Goal: Check status: Check status

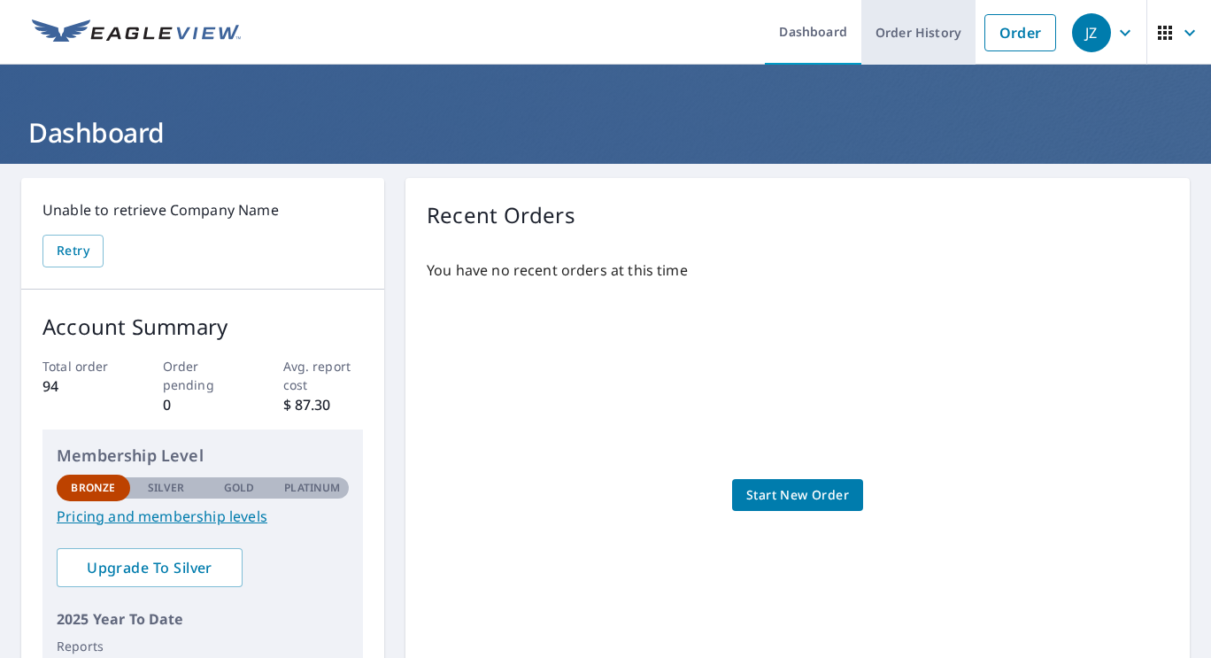
click at [929, 33] on link "Order History" at bounding box center [918, 32] width 114 height 65
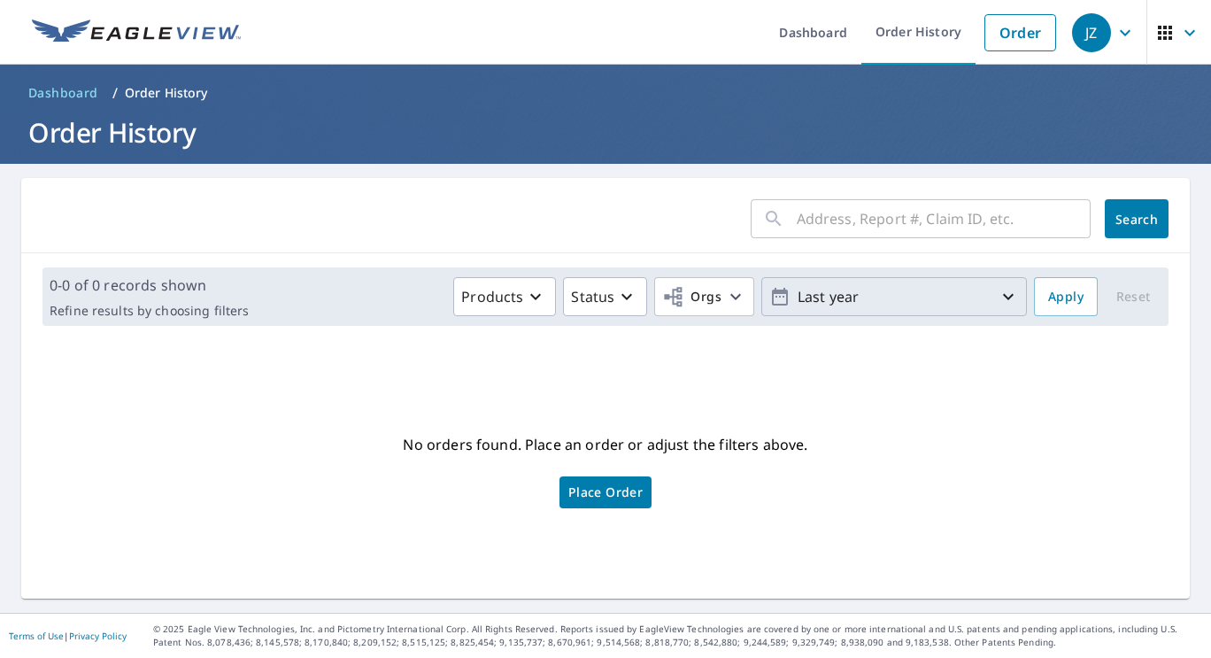
click at [998, 293] on icon "button" at bounding box center [1008, 296] width 21 height 21
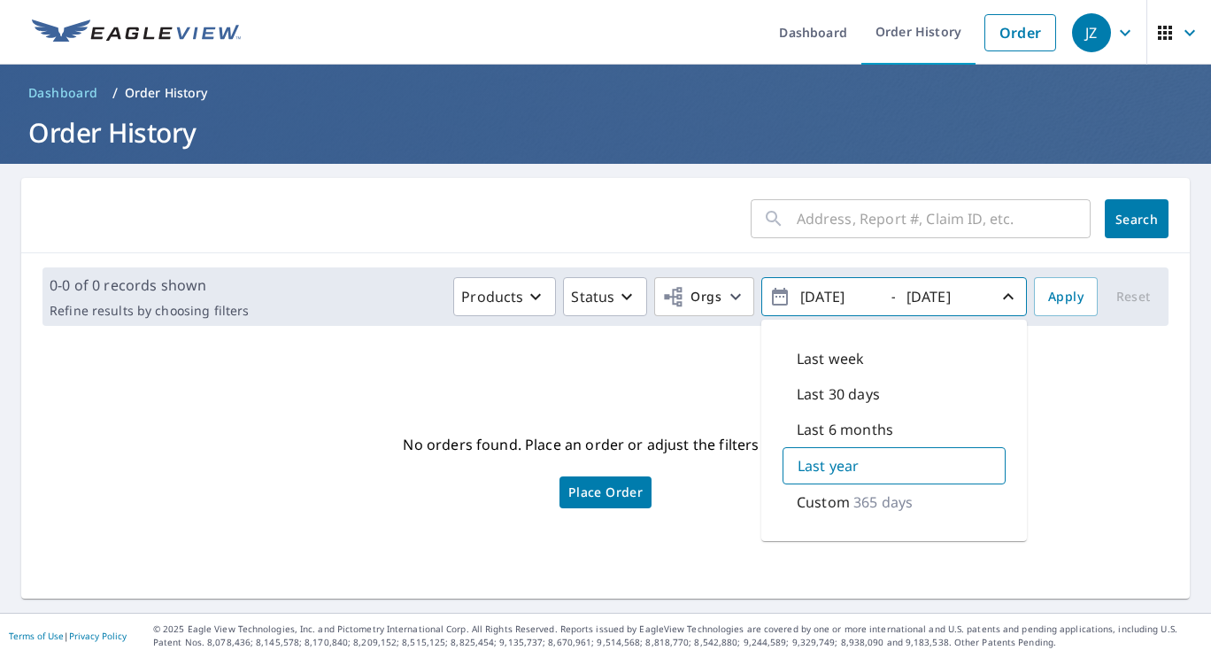
click at [951, 423] on div "Last 6 months" at bounding box center [894, 429] width 223 height 35
type input "[DATE]"
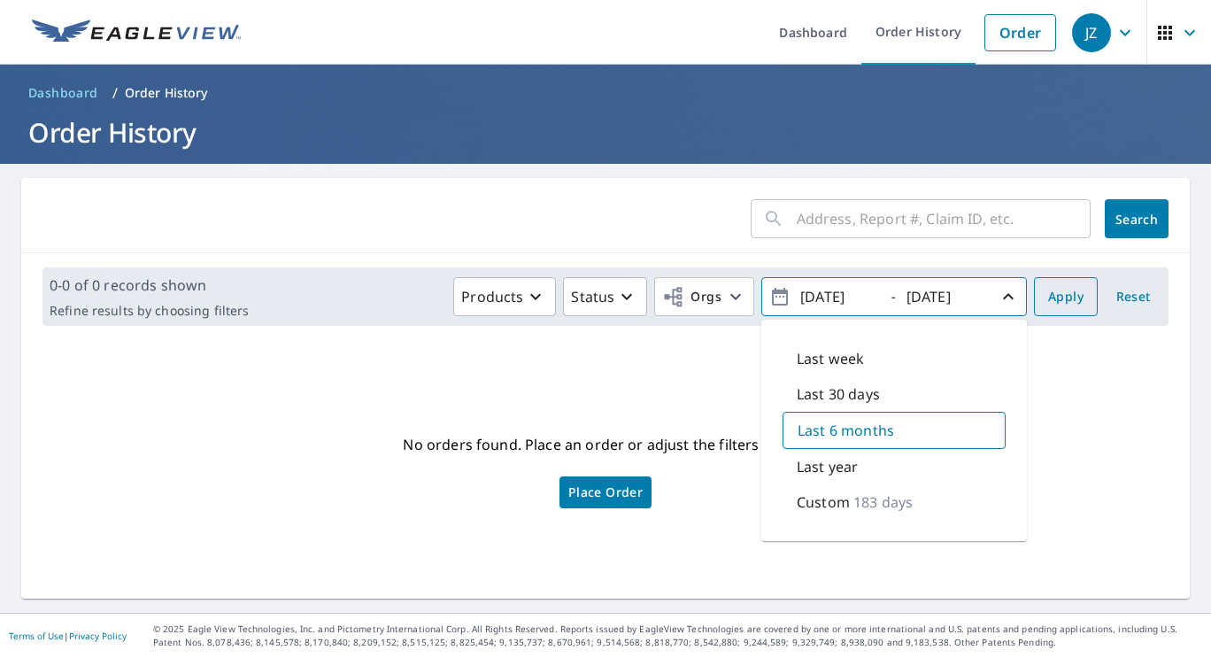
click at [1048, 299] on span "Apply" at bounding box center [1065, 297] width 35 height 22
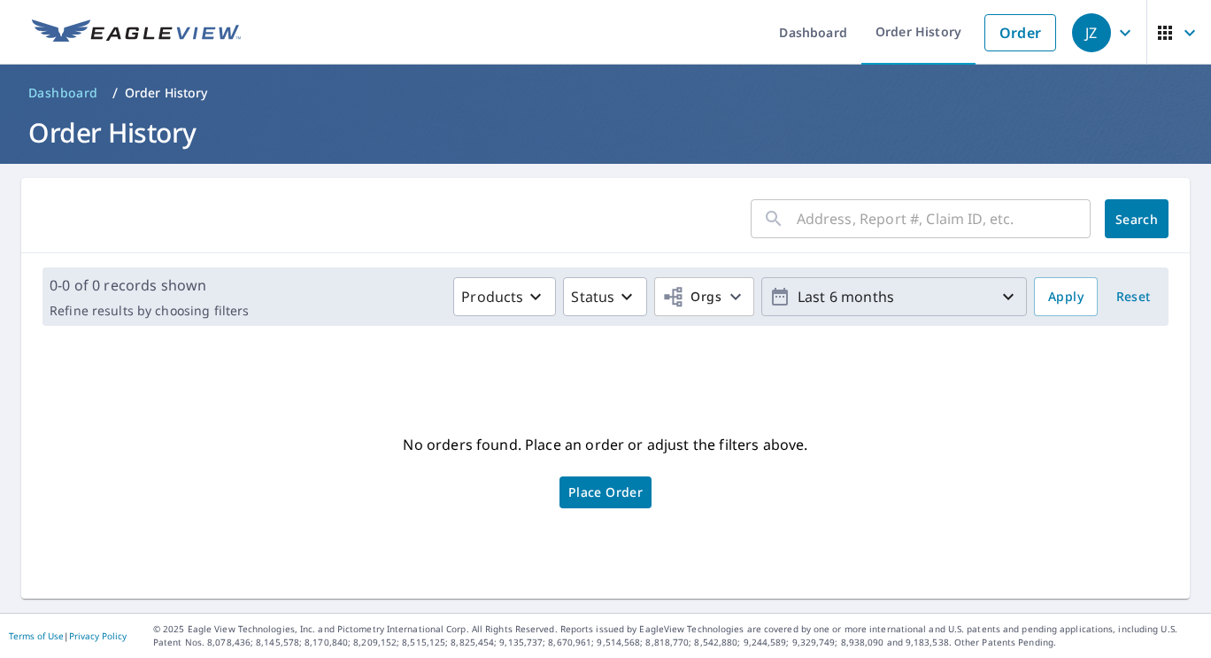
click at [998, 299] on icon "button" at bounding box center [1008, 296] width 21 height 21
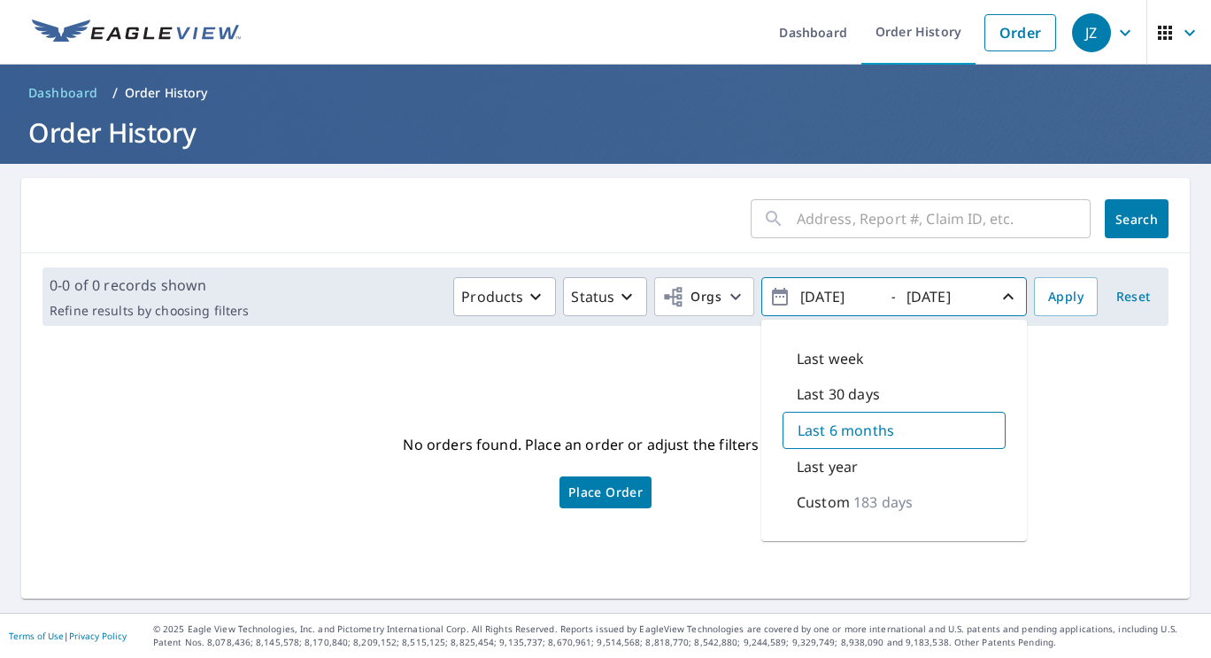
click at [918, 470] on div "Last year" at bounding box center [894, 466] width 223 height 35
type input "[DATE]"
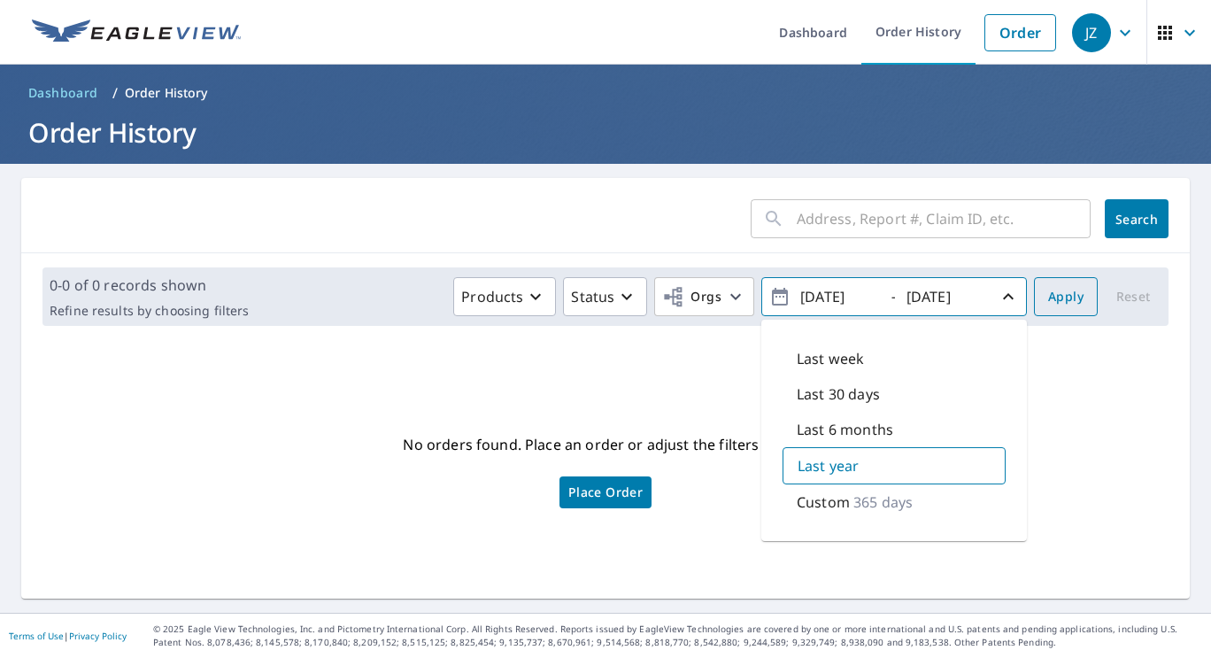
click at [1050, 295] on span "Apply" at bounding box center [1065, 297] width 35 height 22
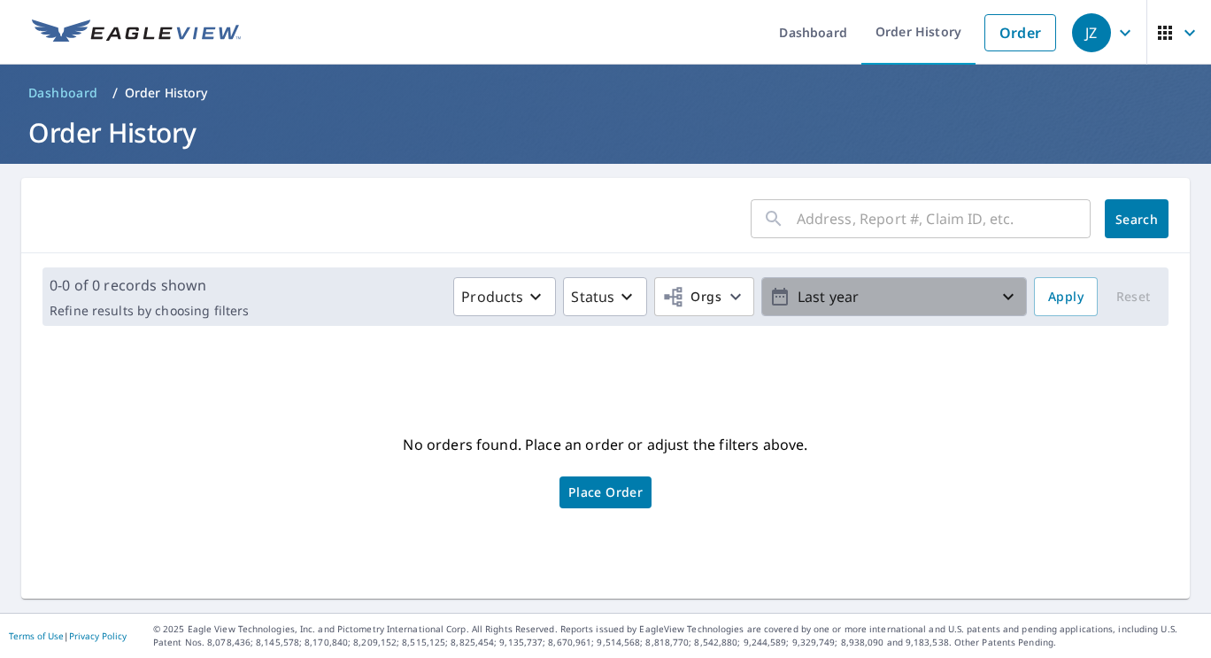
click at [998, 297] on icon "button" at bounding box center [1008, 296] width 21 height 21
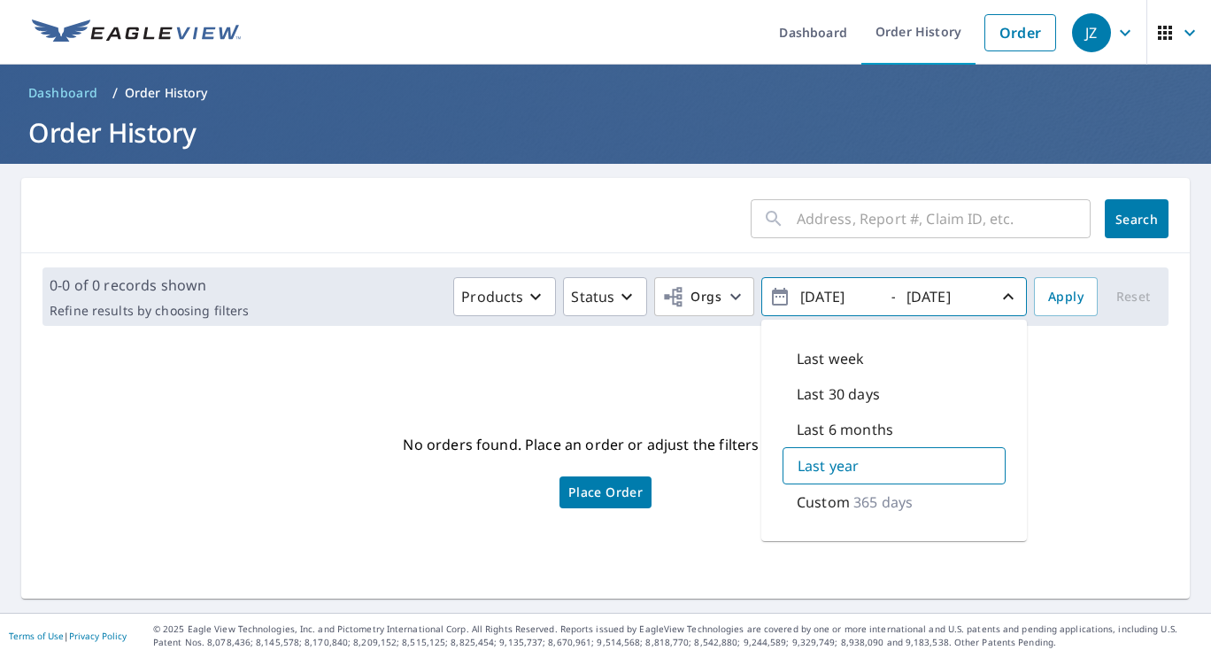
click at [892, 510] on p "365 days" at bounding box center [882, 501] width 59 height 21
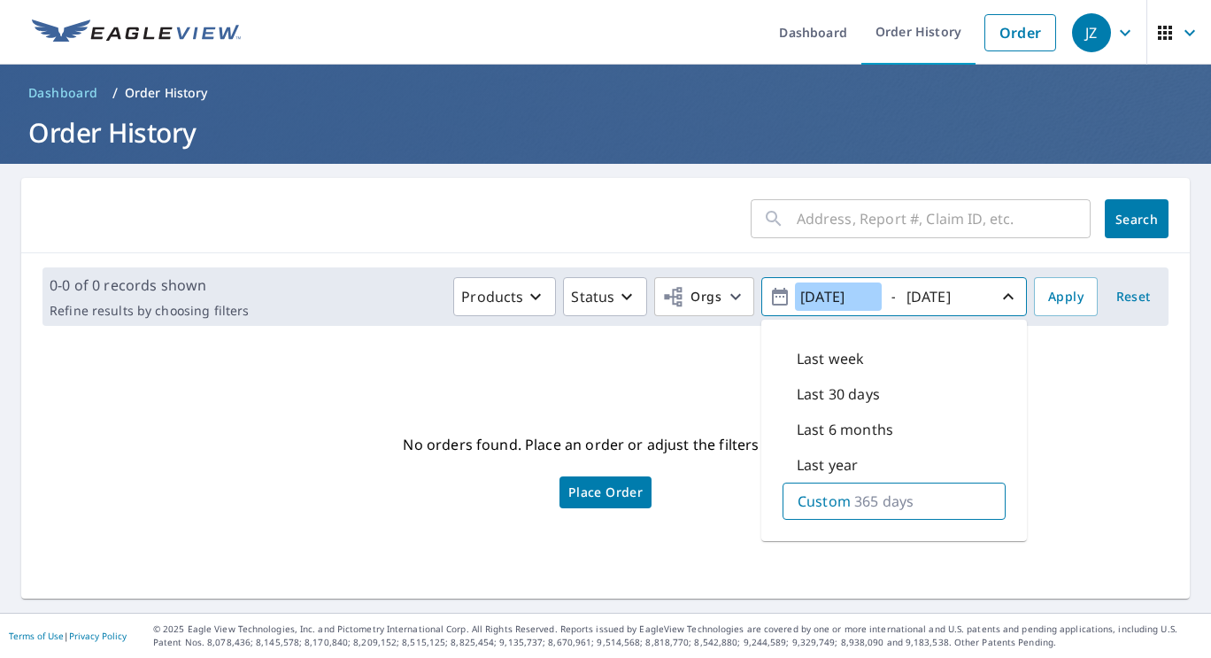
click at [842, 294] on input "[DATE]" at bounding box center [838, 296] width 87 height 28
click at [821, 296] on input "[DATE]" at bounding box center [838, 296] width 87 height 28
type input "[DATE]"
click at [921, 297] on input "[DATE]" at bounding box center [944, 296] width 87 height 28
click at [1050, 296] on span "Apply" at bounding box center [1065, 297] width 35 height 22
